Goal: Task Accomplishment & Management: Manage account settings

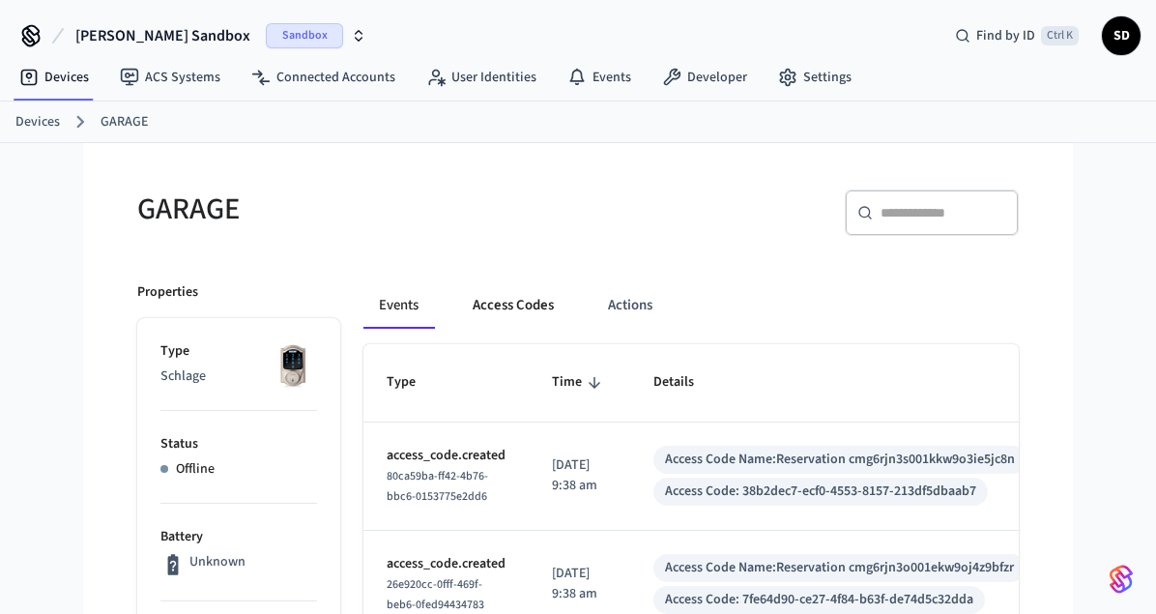
click at [494, 307] on button "Access Codes" at bounding box center [513, 305] width 112 height 46
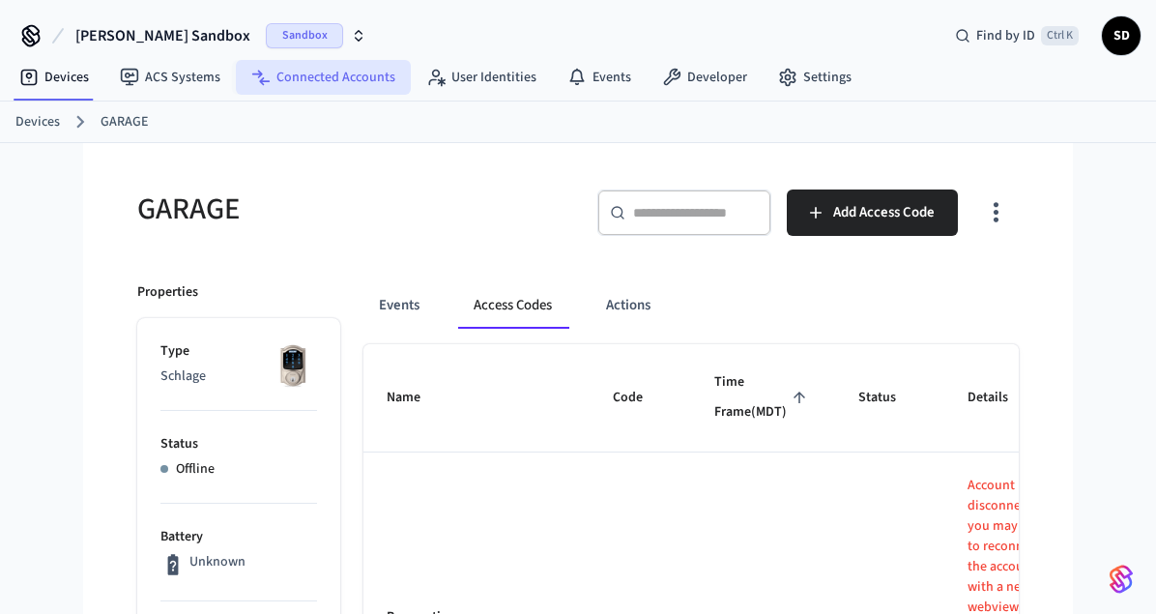
click at [322, 83] on link "Connected Accounts" at bounding box center [323, 77] width 175 height 35
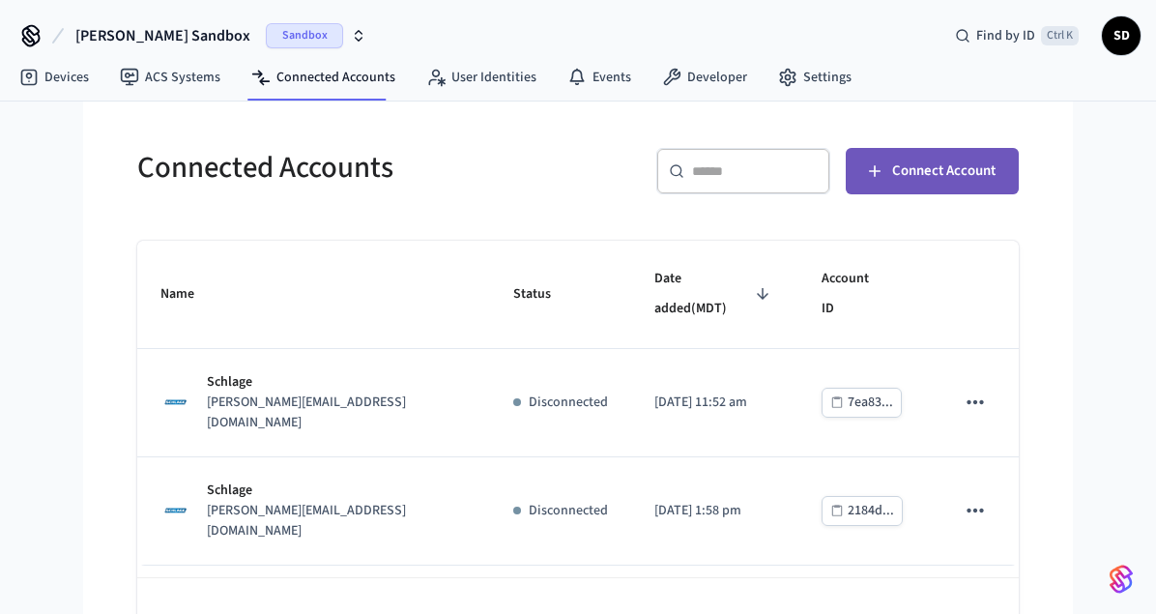
click at [935, 178] on span "Connect Account" at bounding box center [943, 171] width 103 height 25
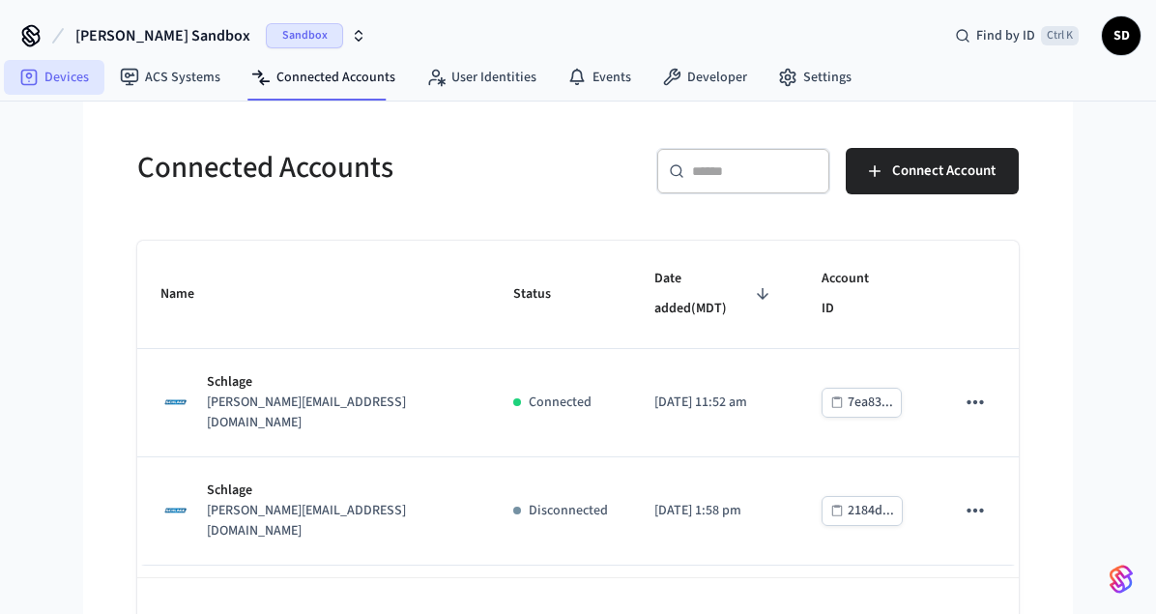
click at [44, 65] on link "Devices" at bounding box center [54, 77] width 101 height 35
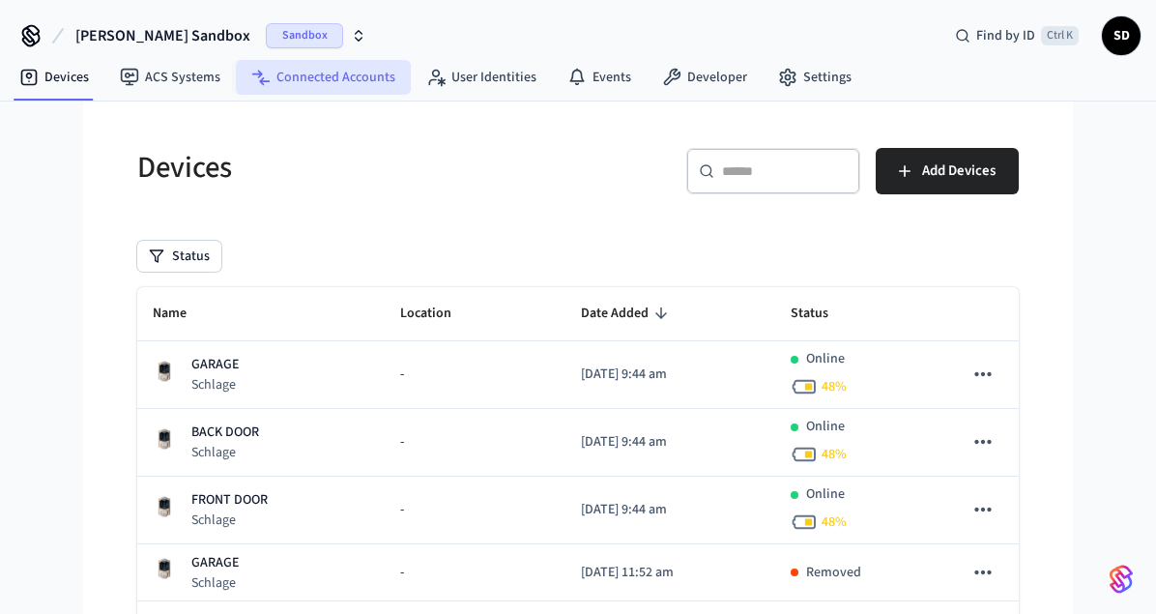
click at [358, 75] on link "Connected Accounts" at bounding box center [323, 77] width 175 height 35
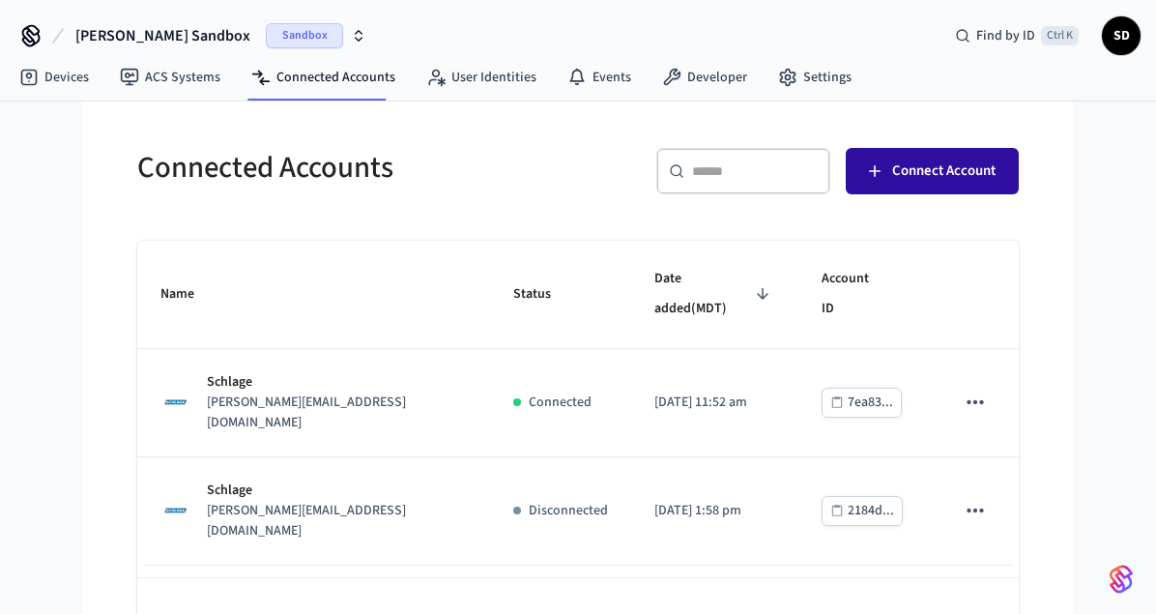
click at [925, 162] on span "Connect Account" at bounding box center [943, 171] width 103 height 25
